Goal: Navigation & Orientation: Find specific page/section

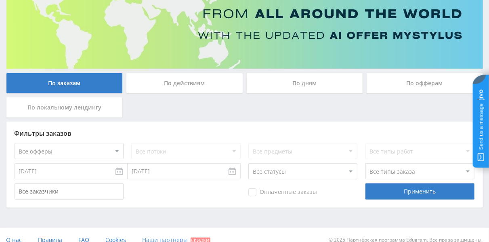
scroll to position [102, 0]
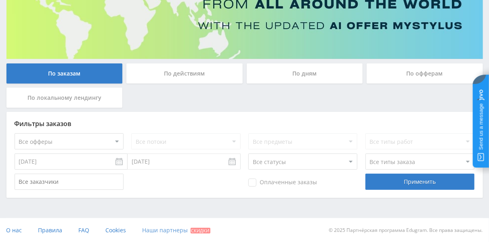
click at [169, 231] on span "Наши партнеры" at bounding box center [166, 230] width 46 height 8
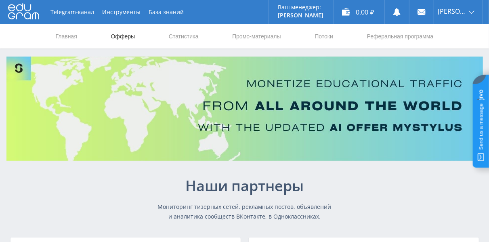
click at [122, 37] on link "Офферы" at bounding box center [123, 36] width 26 height 24
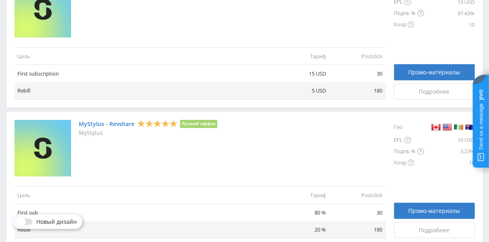
scroll to position [40, 0]
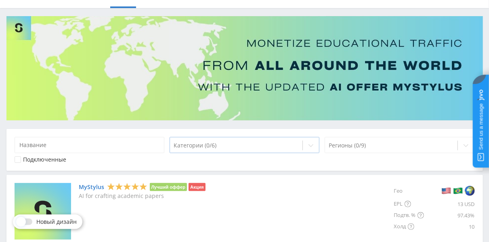
click at [302, 142] on div "Категории (0/6)" at bounding box center [236, 145] width 133 height 11
click at [366, 152] on div "Регионы (0/9)" at bounding box center [400, 145] width 150 height 16
click at [363, 148] on div at bounding box center [391, 145] width 125 height 8
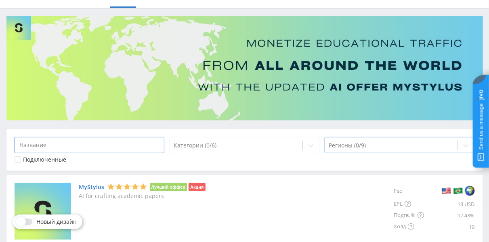
click at [121, 149] on input at bounding box center [90, 145] width 150 height 16
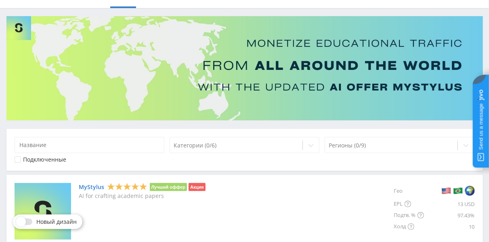
click at [251, 168] on div "Категории (0/6) Регионы (0/9) Подключенные" at bounding box center [244, 150] width 477 height 42
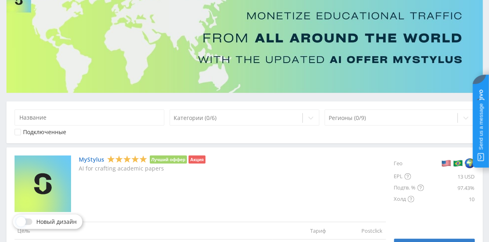
scroll to position [81, 0]
